Goal: Information Seeking & Learning: Learn about a topic

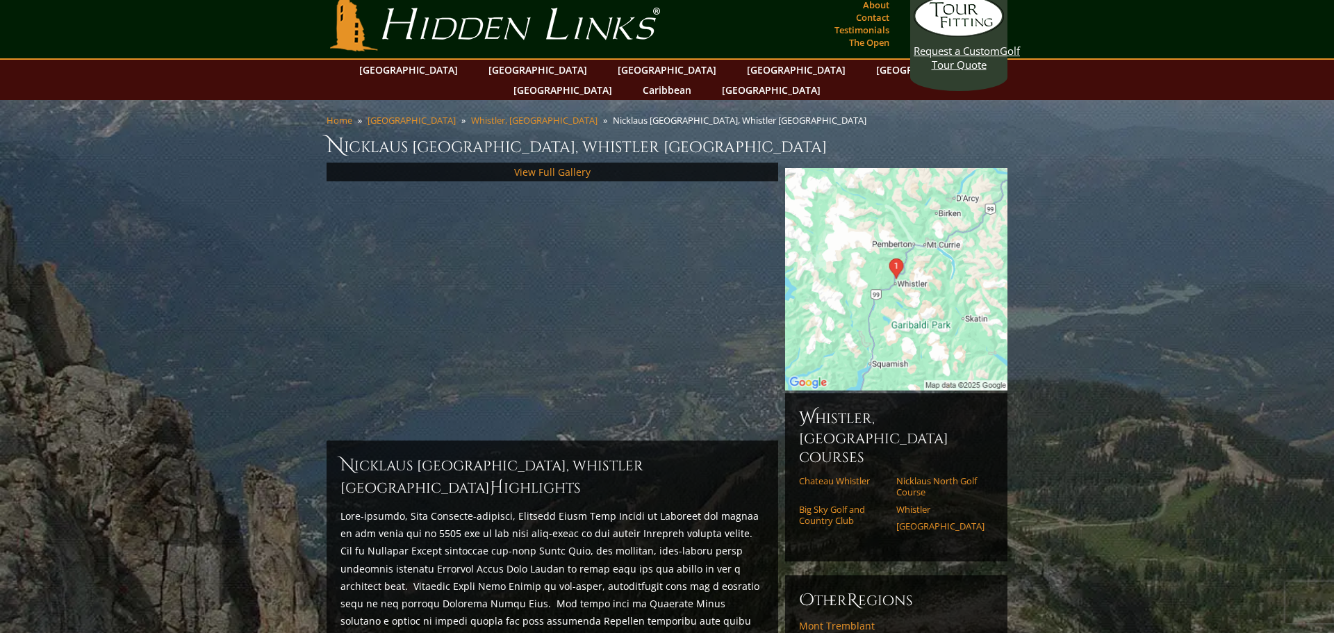
scroll to position [25, 0]
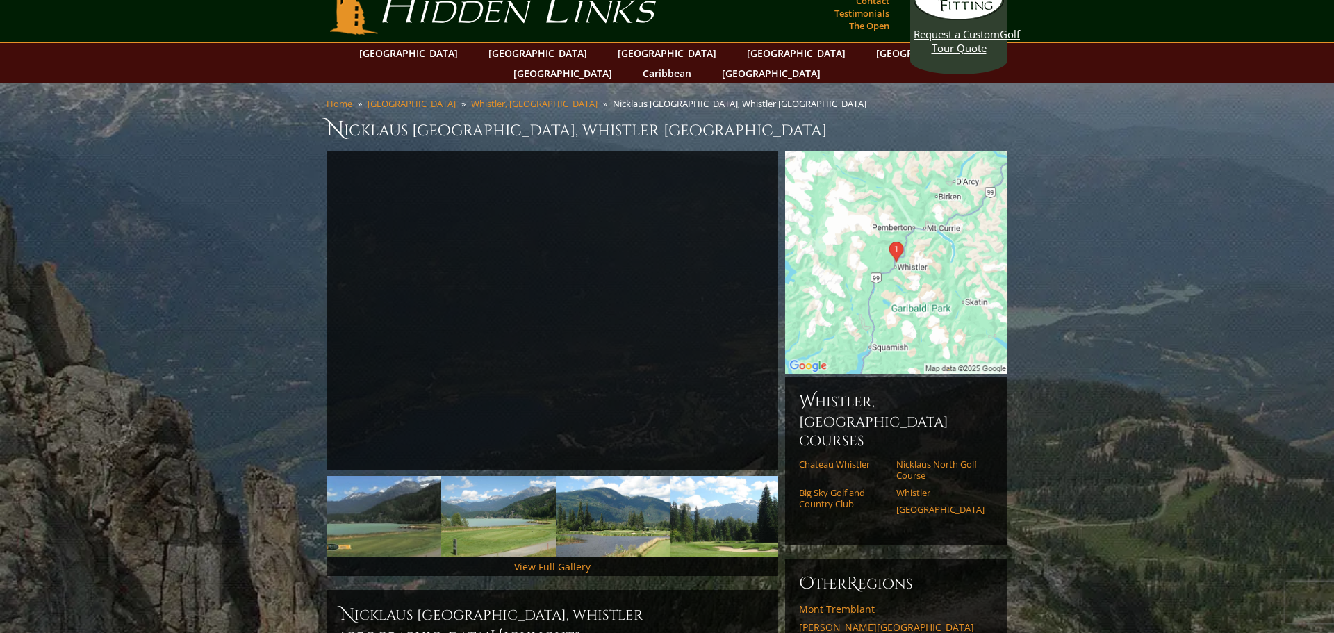
click at [971, 298] on img at bounding box center [896, 262] width 222 height 222
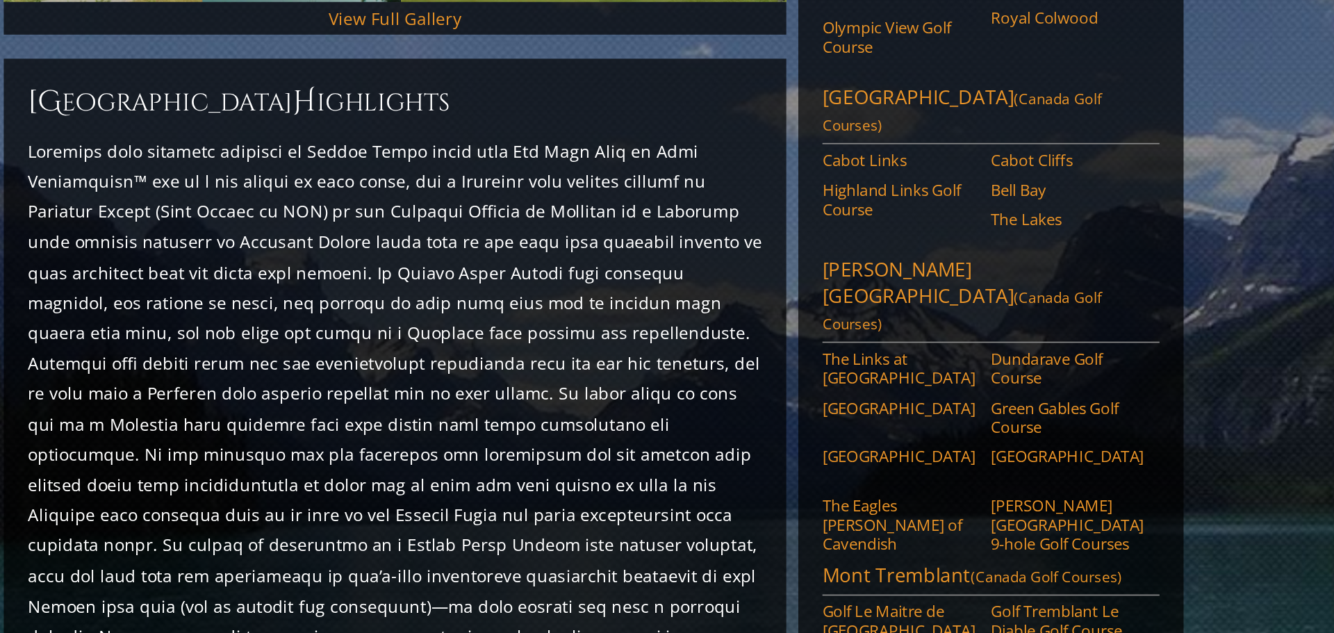
scroll to position [315, 0]
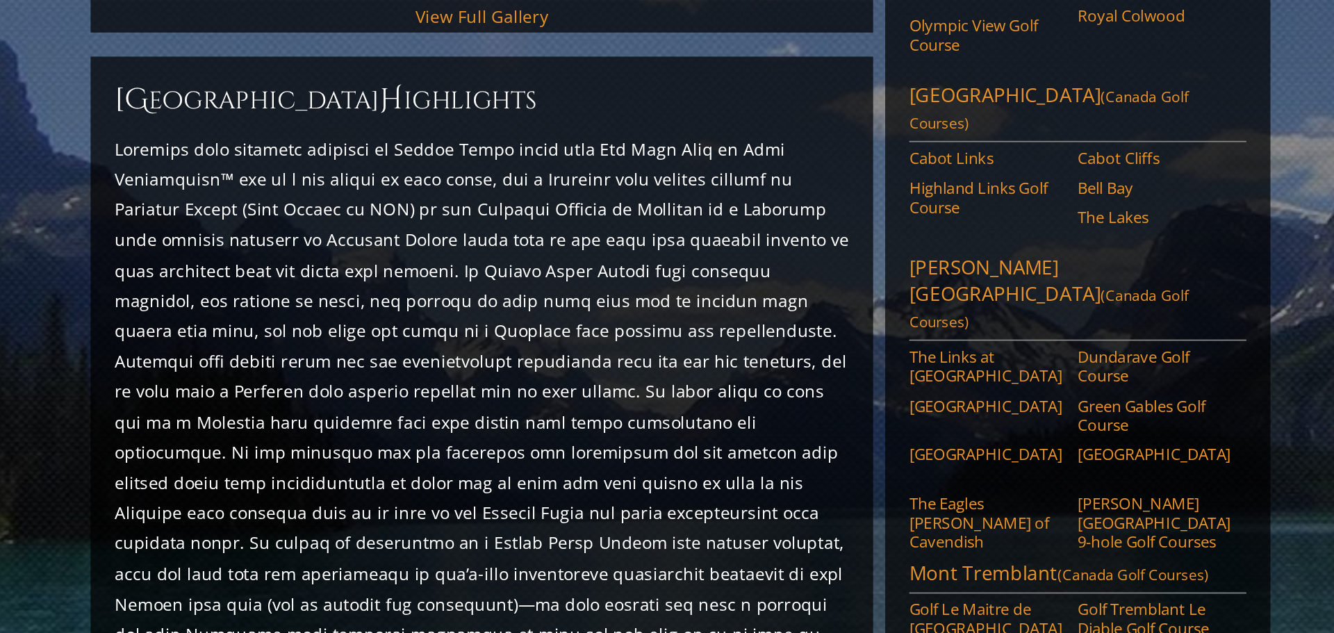
click at [649, 399] on p at bounding box center [552, 589] width 424 height 490
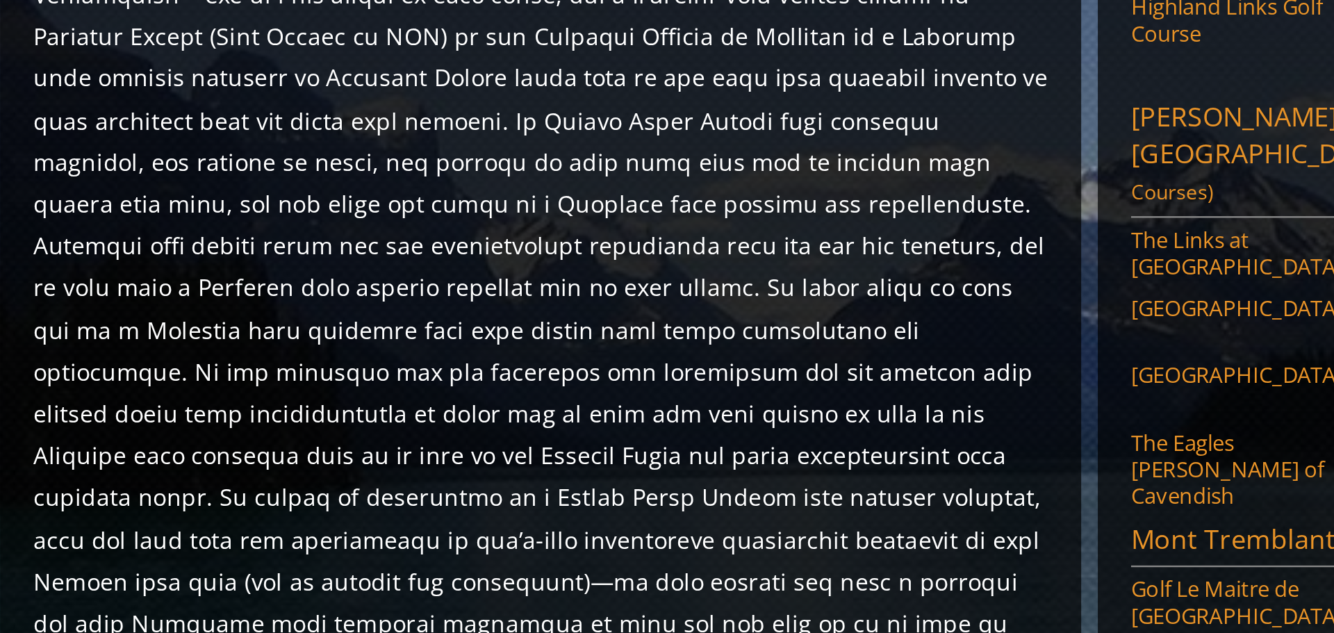
scroll to position [320, 0]
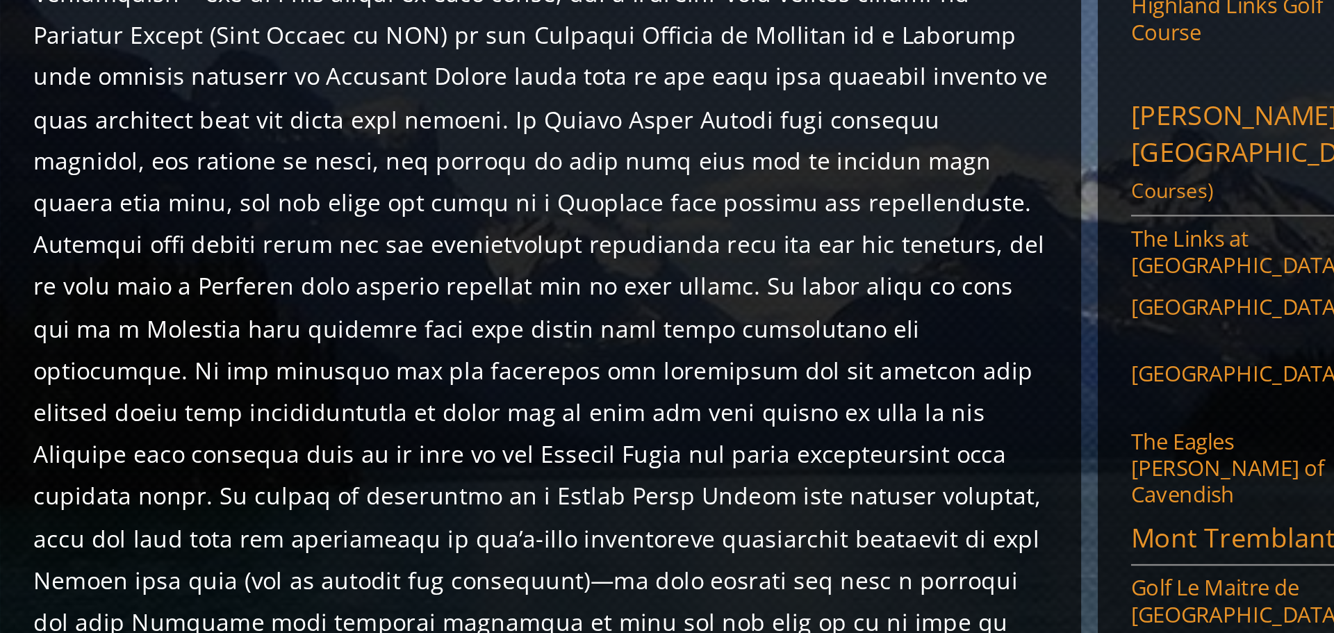
click at [631, 467] on p at bounding box center [552, 584] width 424 height 490
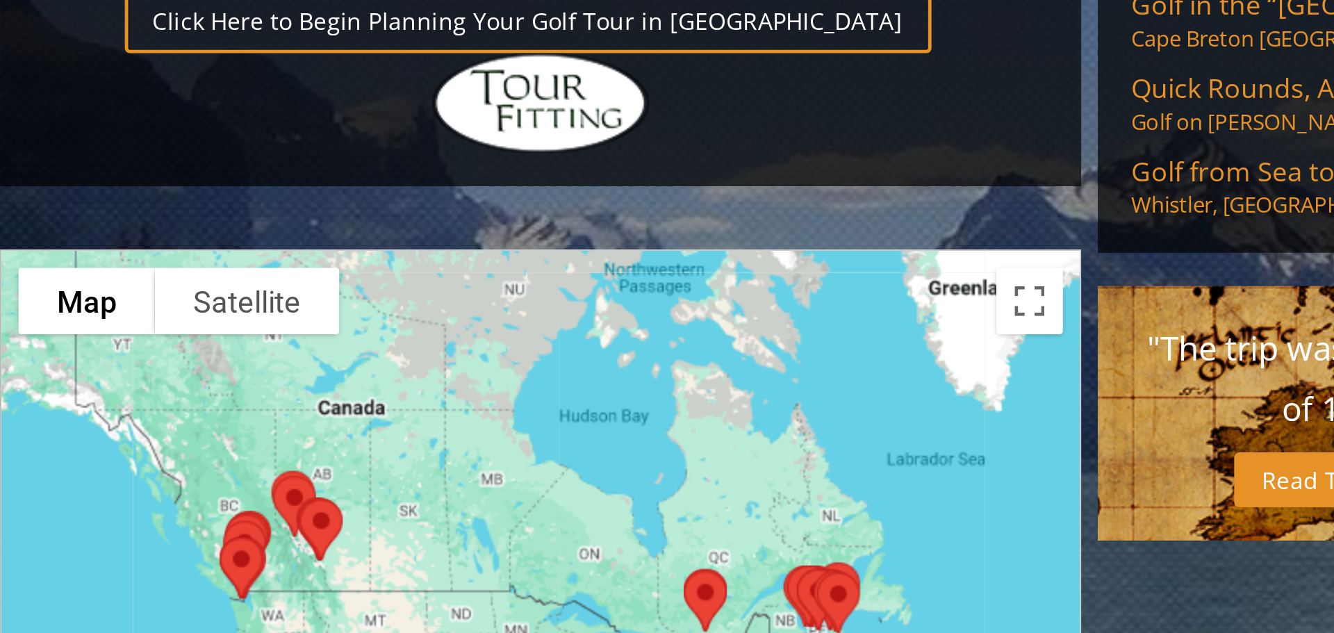
scroll to position [795, 0]
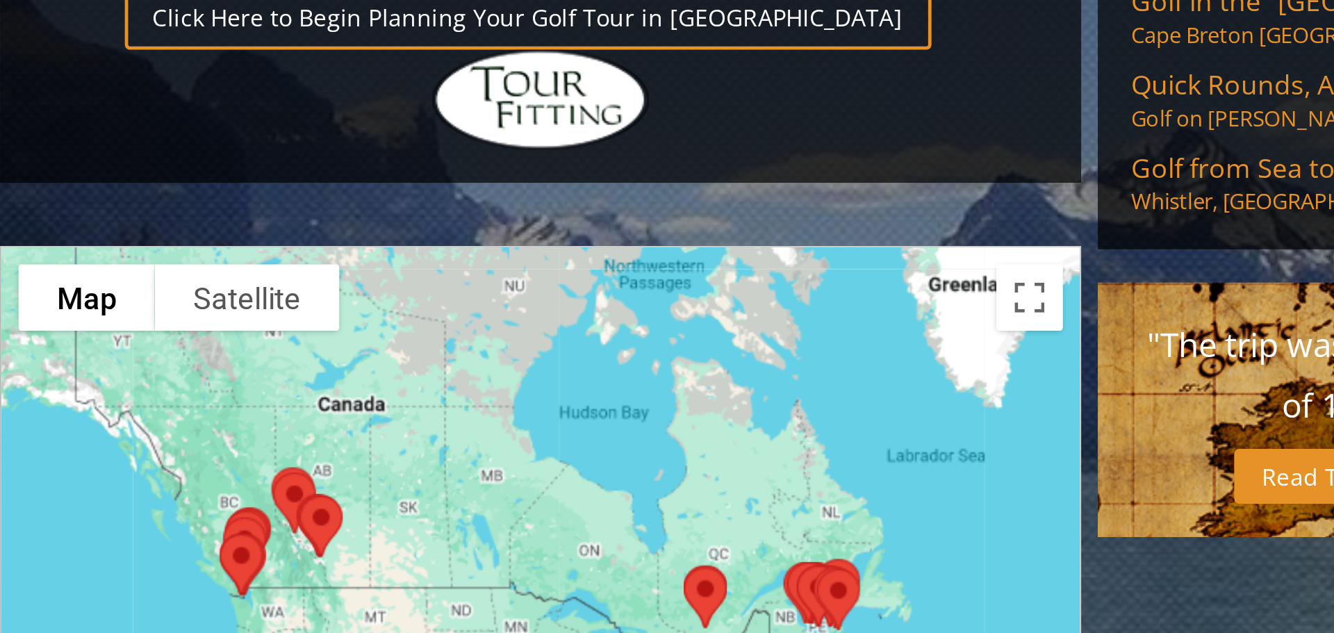
click at [568, 528] on div at bounding box center [553, 608] width 452 height 277
click at [570, 522] on div at bounding box center [552, 610] width 450 height 277
click at [572, 513] on div at bounding box center [552, 610] width 450 height 277
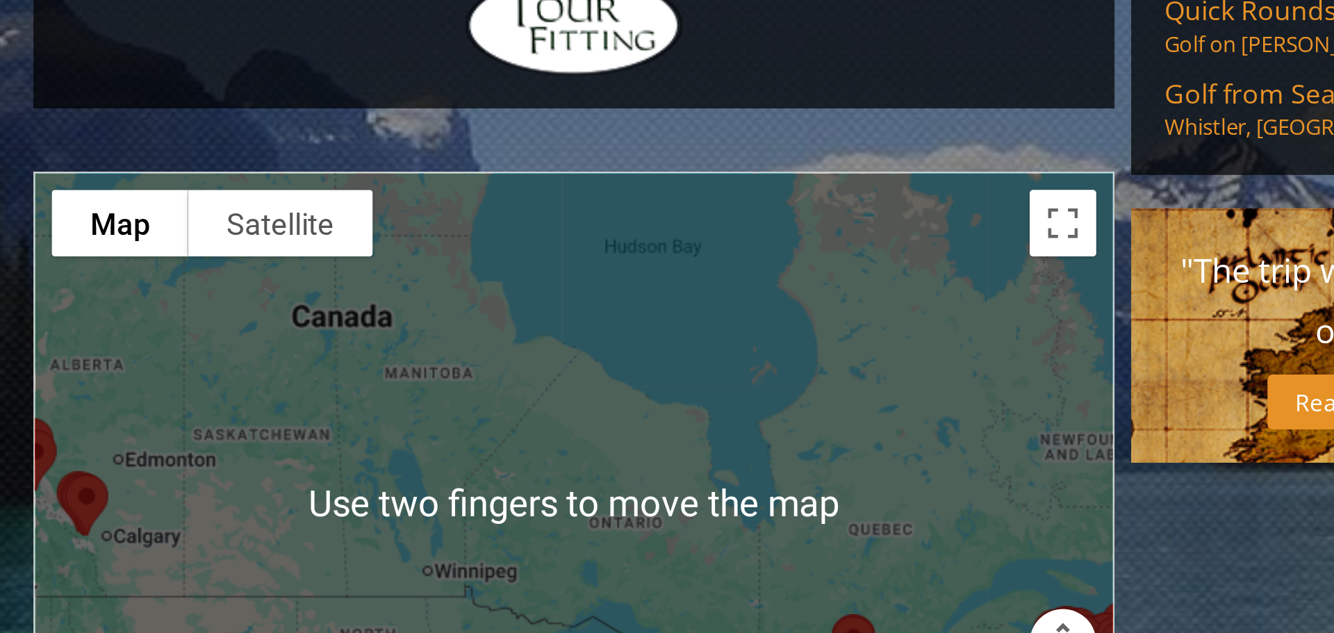
scroll to position [828, 0]
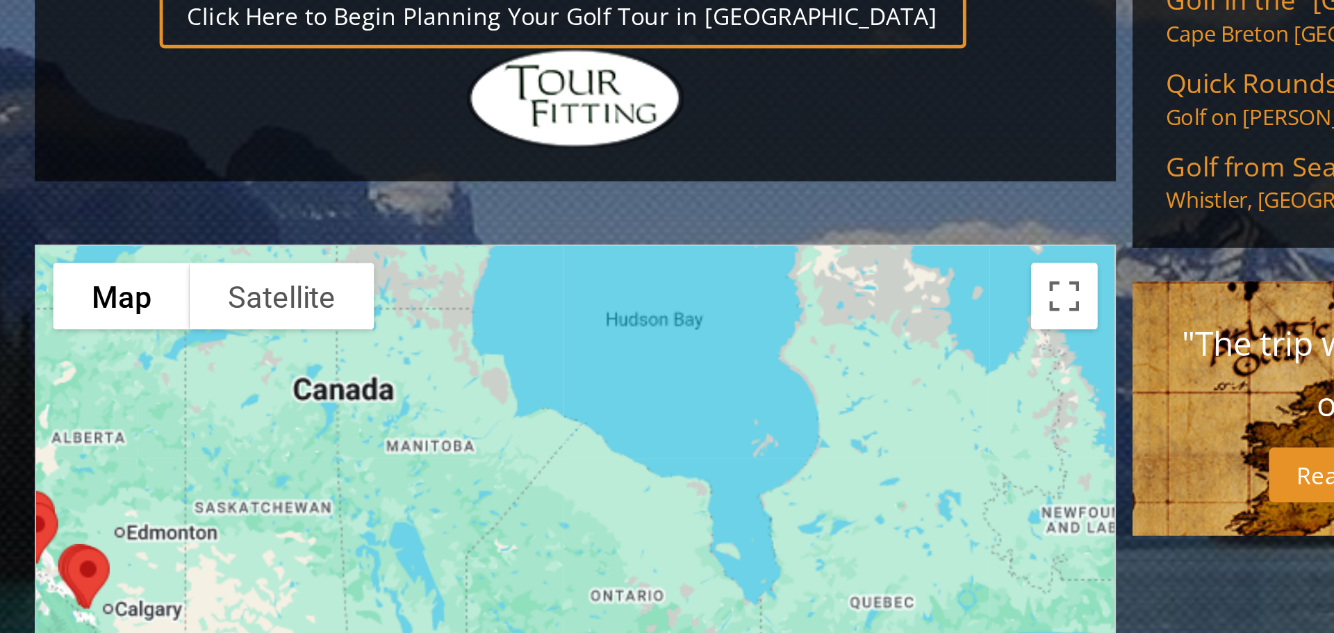
click at [561, 496] on div at bounding box center [552, 577] width 450 height 277
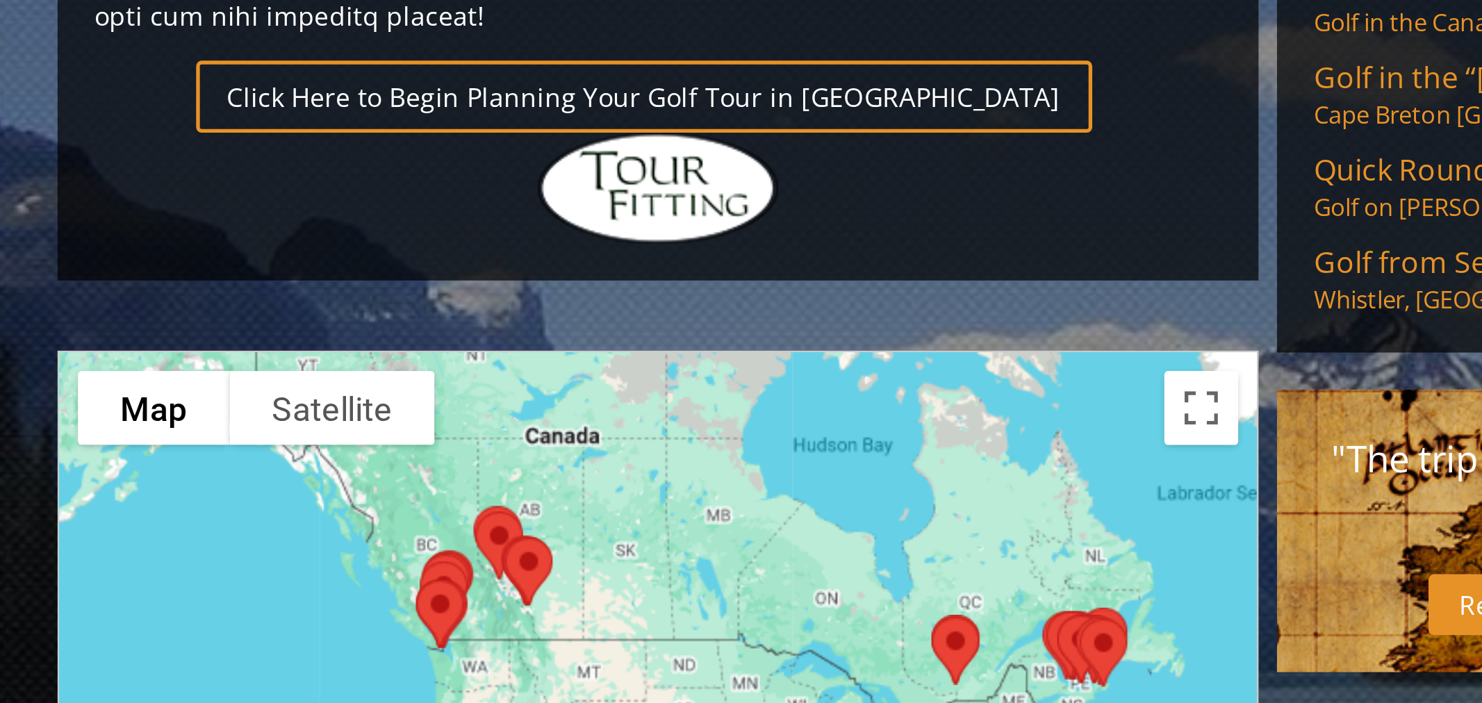
scroll to position [827, 0]
